Goal: Information Seeking & Learning: Learn about a topic

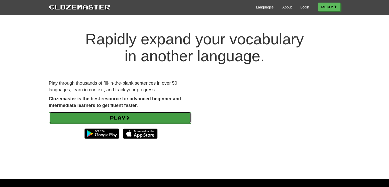
click at [135, 114] on link "Play" at bounding box center [120, 118] width 142 height 12
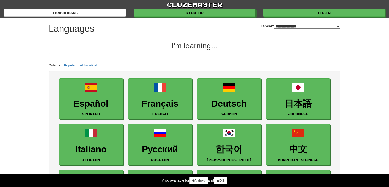
select select "*******"
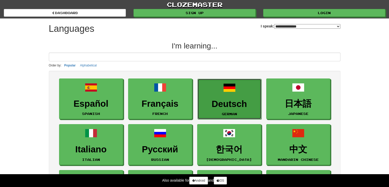
click at [217, 100] on h3 "Deutsch" at bounding box center [229, 104] width 58 height 10
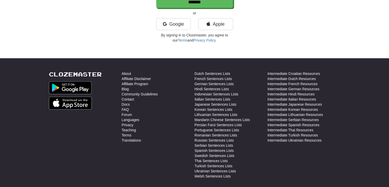
scroll to position [152, 0]
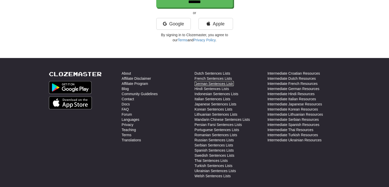
click at [229, 83] on link "German Sentences Lists" at bounding box center [214, 83] width 39 height 5
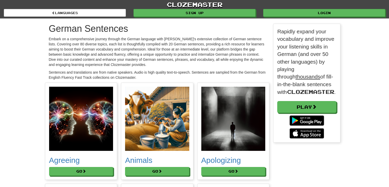
scroll to position [2921, 299]
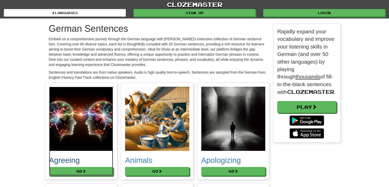
click at [75, 119] on img at bounding box center [81, 119] width 64 height 64
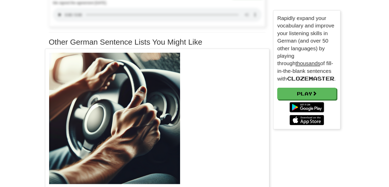
scroll to position [1564, 299]
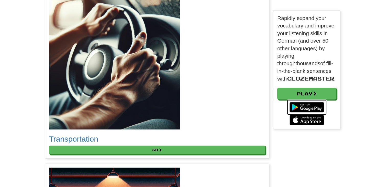
click at [316, 106] on img at bounding box center [307, 106] width 40 height 15
